Goal: Information Seeking & Learning: Check status

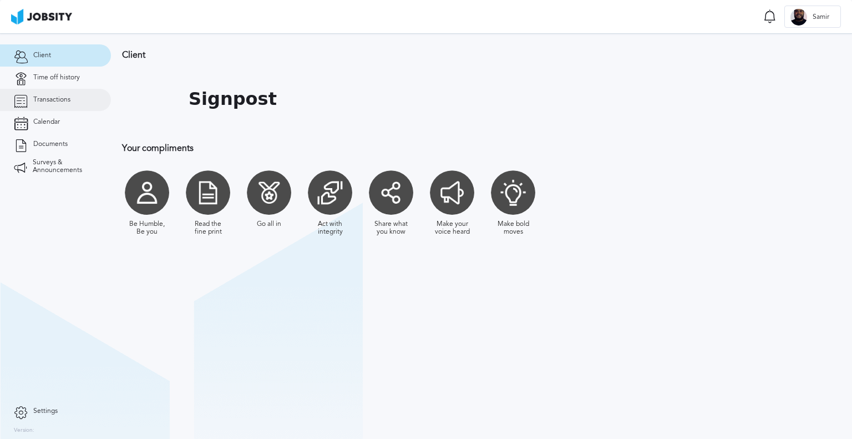
click at [66, 103] on span "Transactions" at bounding box center [51, 100] width 37 height 8
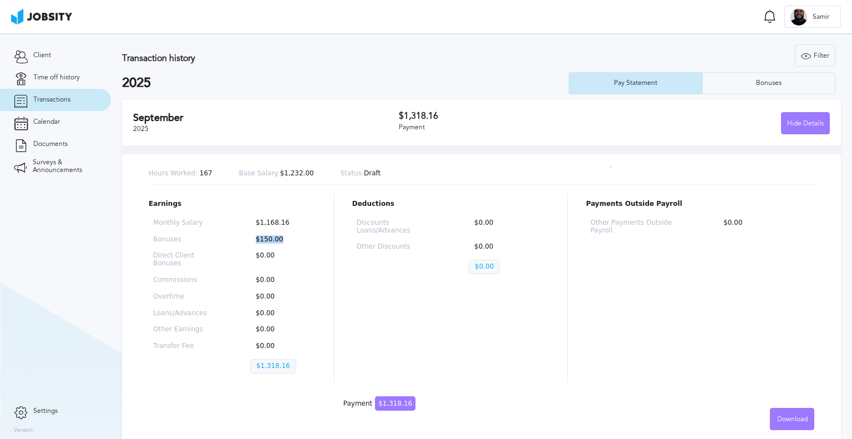
drag, startPoint x: 255, startPoint y: 245, endPoint x: 285, endPoint y: 245, distance: 29.4
click at [285, 245] on div "Monthly Salary $1,168.16 Bonuses $150.00 Direct Client Bonuses $0.00 Commission…" at bounding box center [233, 299] width 168 height 168
click at [284, 248] on div "Monthly Salary $1,168.16 Bonuses $150.00 Direct Client Bonuses $0.00 Commission…" at bounding box center [233, 299] width 168 height 168
drag, startPoint x: 275, startPoint y: 256, endPoint x: 226, endPoint y: 258, distance: 49.4
click at [226, 258] on div "Monthly Salary $1,168.16 Bonuses $150.00 Direct Client Bonuses $0.00 Commission…" at bounding box center [233, 299] width 168 height 168
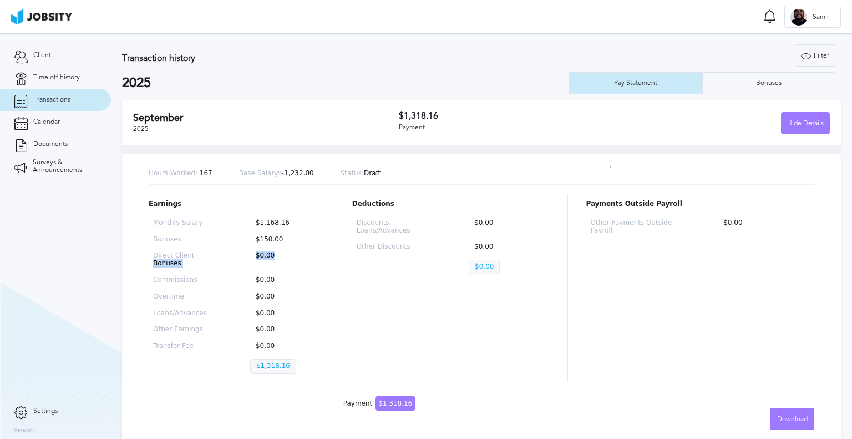
click at [242, 265] on div "Monthly Salary $1,168.16 Bonuses $150.00 Direct Client Bonuses $0.00 Commission…" at bounding box center [233, 299] width 168 height 168
drag, startPoint x: 257, startPoint y: 284, endPoint x: 282, endPoint y: 282, distance: 24.4
click at [282, 282] on p "$0.00" at bounding box center [281, 280] width 62 height 8
drag, startPoint x: 256, startPoint y: 301, endPoint x: 277, endPoint y: 301, distance: 21.1
click at [277, 301] on div "Monthly Salary $1,168.16 Bonuses $150.00 Direct Client Bonuses $0.00 Commission…" at bounding box center [233, 299] width 168 height 168
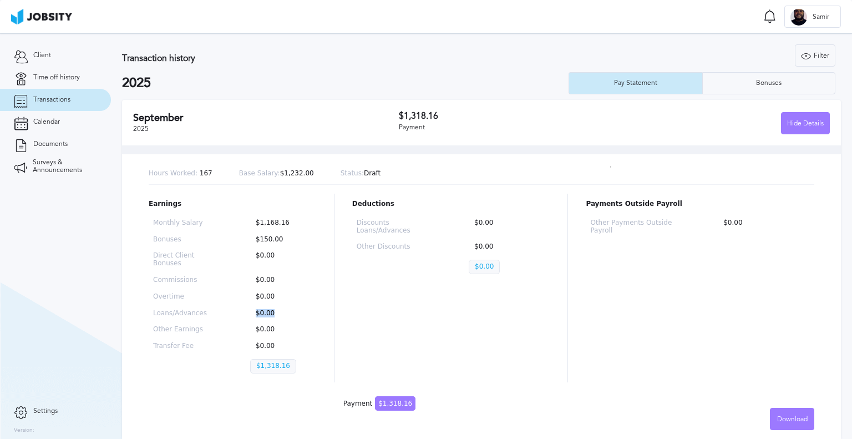
drag, startPoint x: 256, startPoint y: 310, endPoint x: 273, endPoint y: 311, distance: 17.3
click at [273, 311] on p "$0.00" at bounding box center [281, 314] width 62 height 8
click at [255, 330] on p "$0.00" at bounding box center [281, 330] width 62 height 8
drag, startPoint x: 262, startPoint y: 333, endPoint x: 293, endPoint y: 338, distance: 31.6
click at [293, 338] on div "Monthly Salary $1,168.16 Bonuses $150.00 Direct Client Bonuses $0.00 Commission…" at bounding box center [233, 299] width 168 height 168
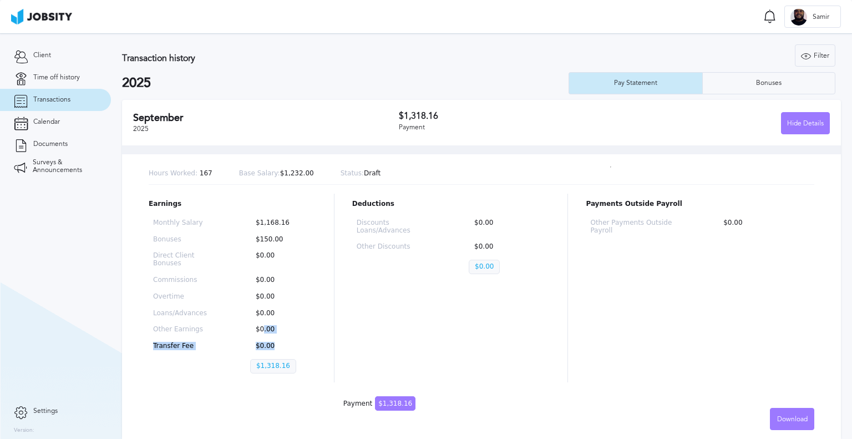
click at [304, 352] on div "Monthly Salary $1,168.16 Bonuses $150.00 Direct Client Bonuses $0.00 Commission…" at bounding box center [233, 299] width 168 height 168
click at [467, 131] on div "$1,318.16 Payment" at bounding box center [507, 122] width 216 height 23
click at [264, 118] on h2 "September" at bounding box center [266, 118] width 266 height 12
click at [803, 126] on div "Hide Details" at bounding box center [806, 124] width 48 height 22
